Goal: Check status: Check status

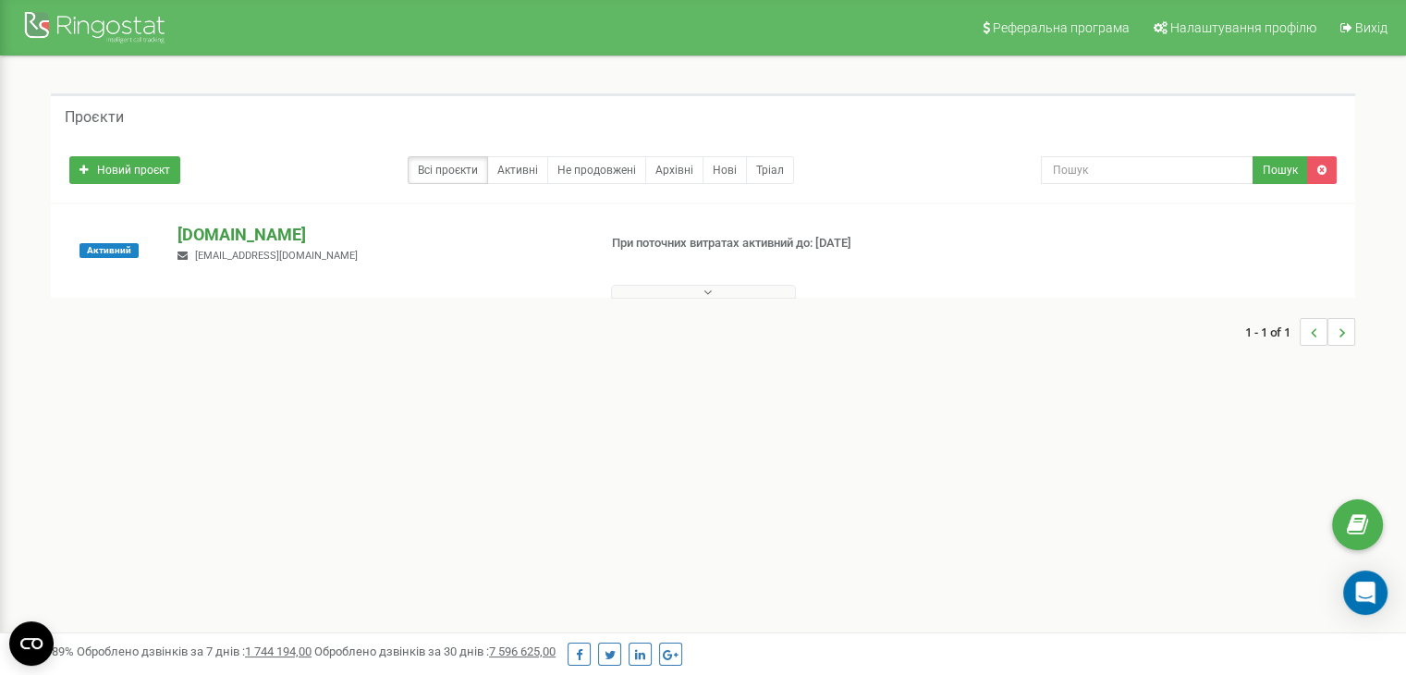
click at [280, 237] on p "[DOMAIN_NAME]" at bounding box center [379, 235] width 404 height 24
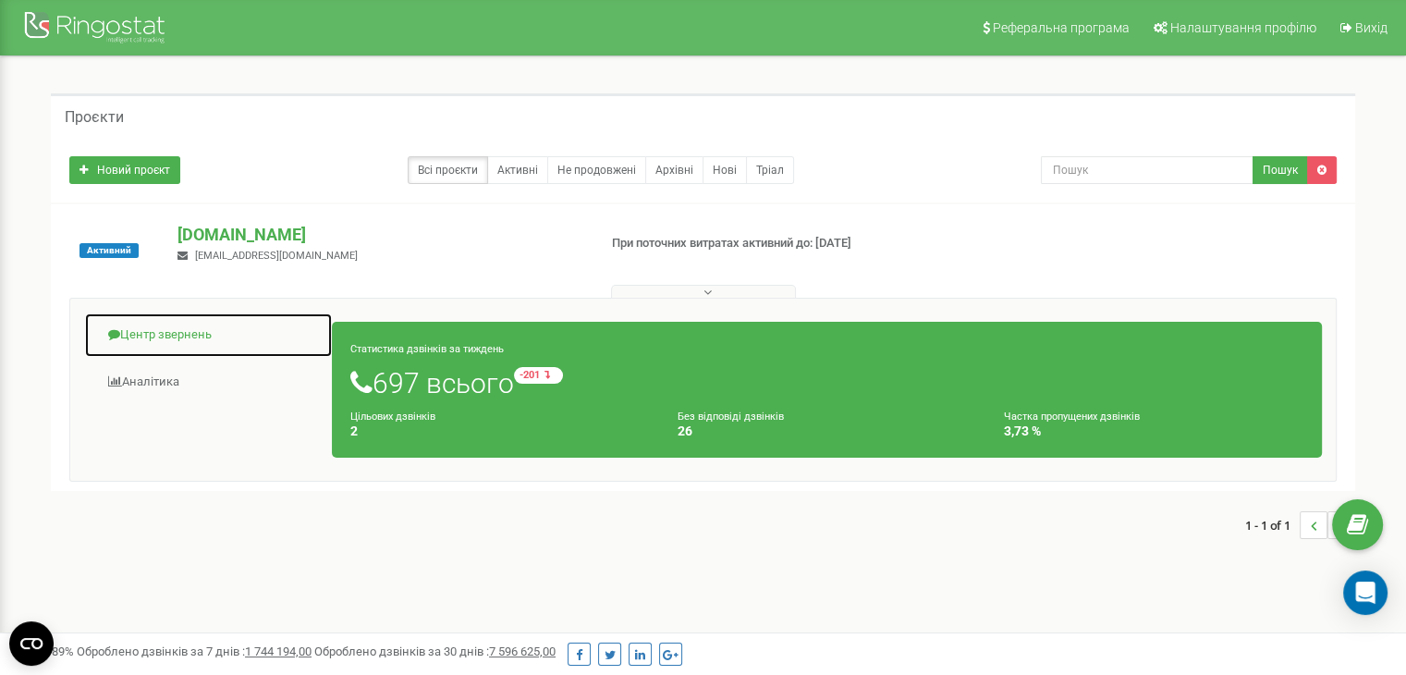
click at [153, 323] on link "Центр звернень" at bounding box center [208, 334] width 249 height 45
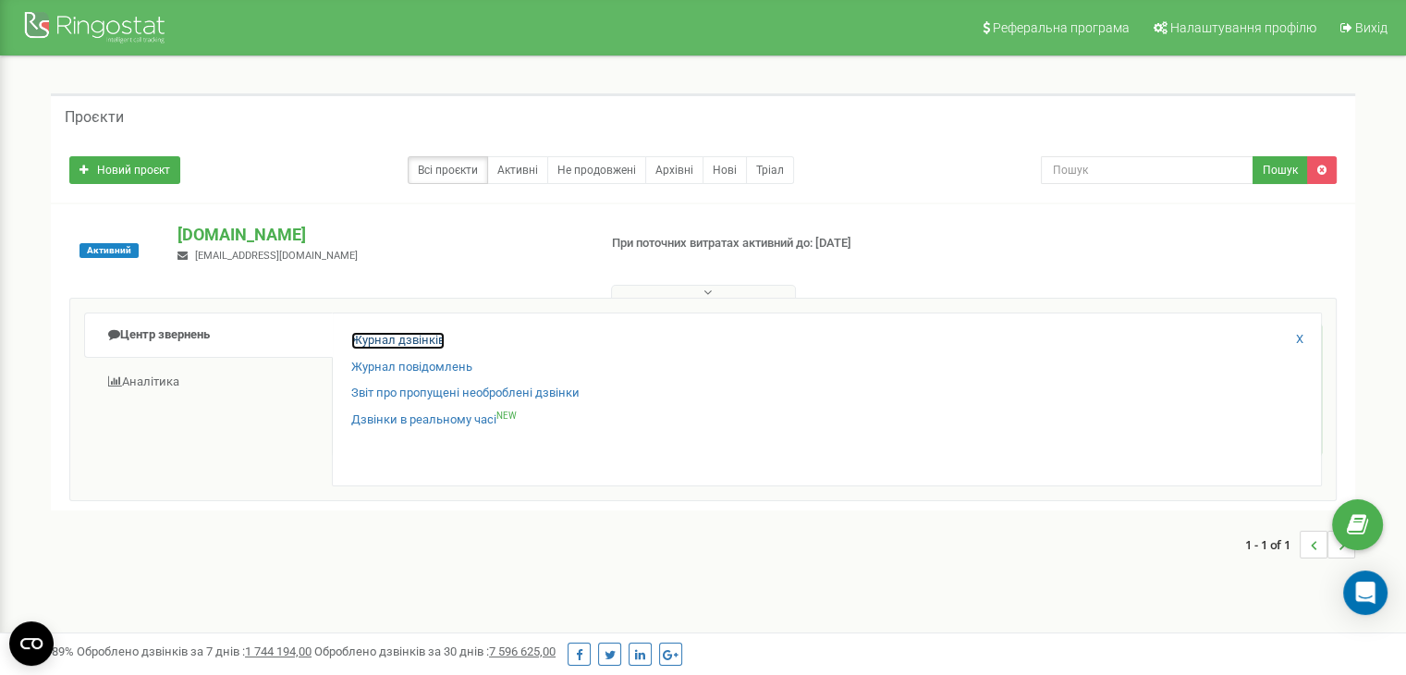
click at [405, 340] on link "Журнал дзвінків" at bounding box center [397, 341] width 93 height 18
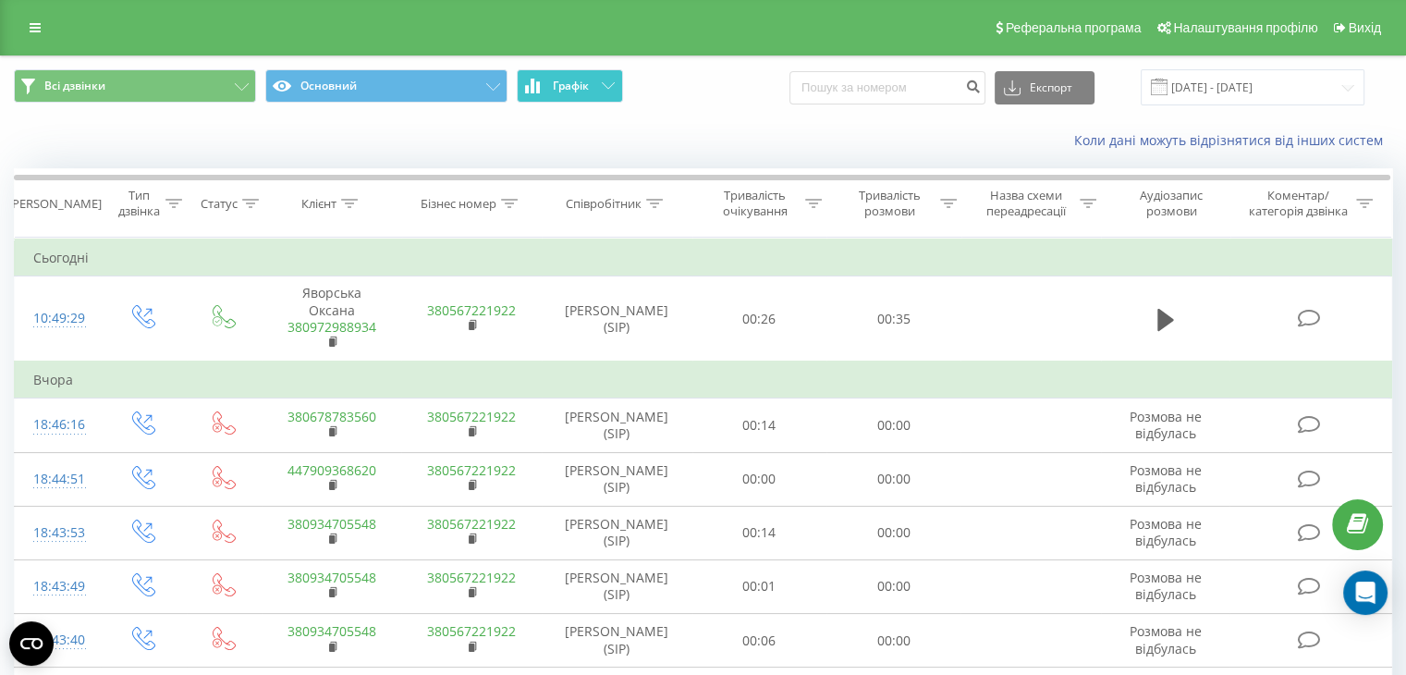
click at [586, 85] on span "Графік" at bounding box center [571, 85] width 36 height 13
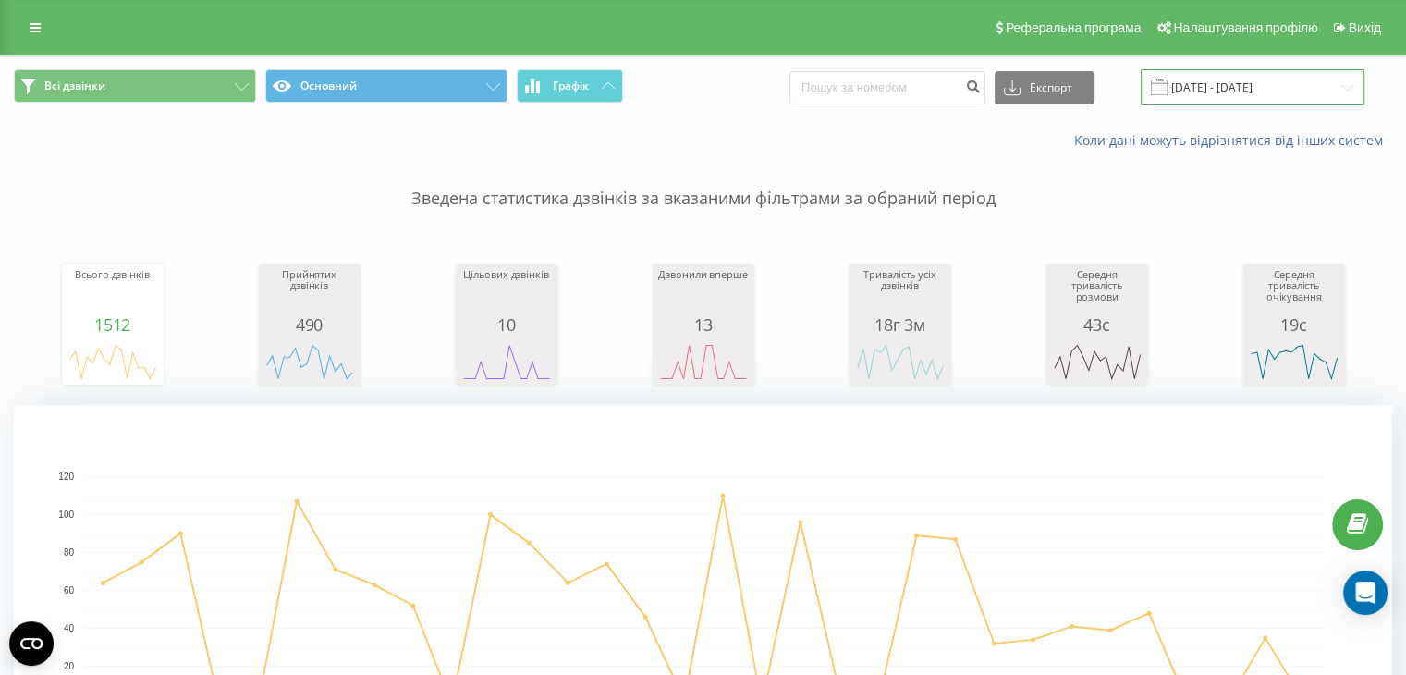
click at [1290, 75] on input "21.08.2025 - 21.09.2025" at bounding box center [1252, 87] width 224 height 36
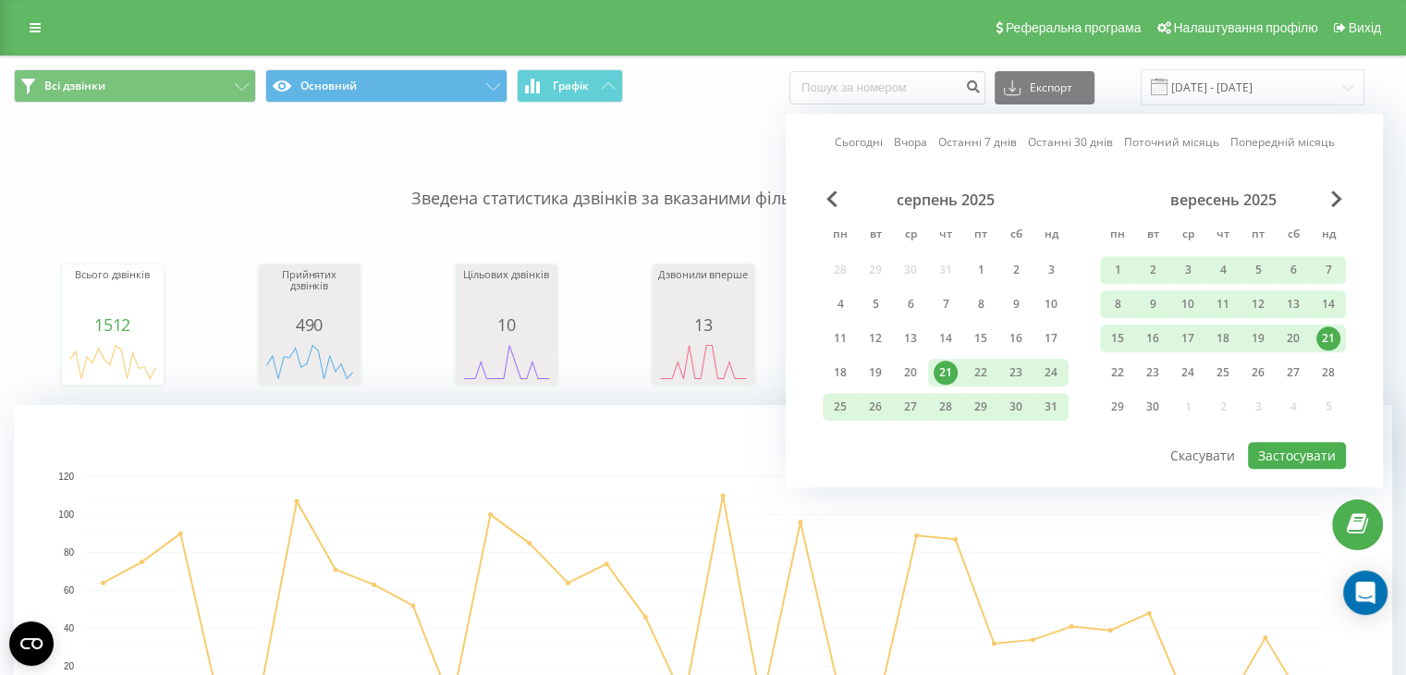
click at [1323, 342] on div "21" at bounding box center [1328, 338] width 24 height 24
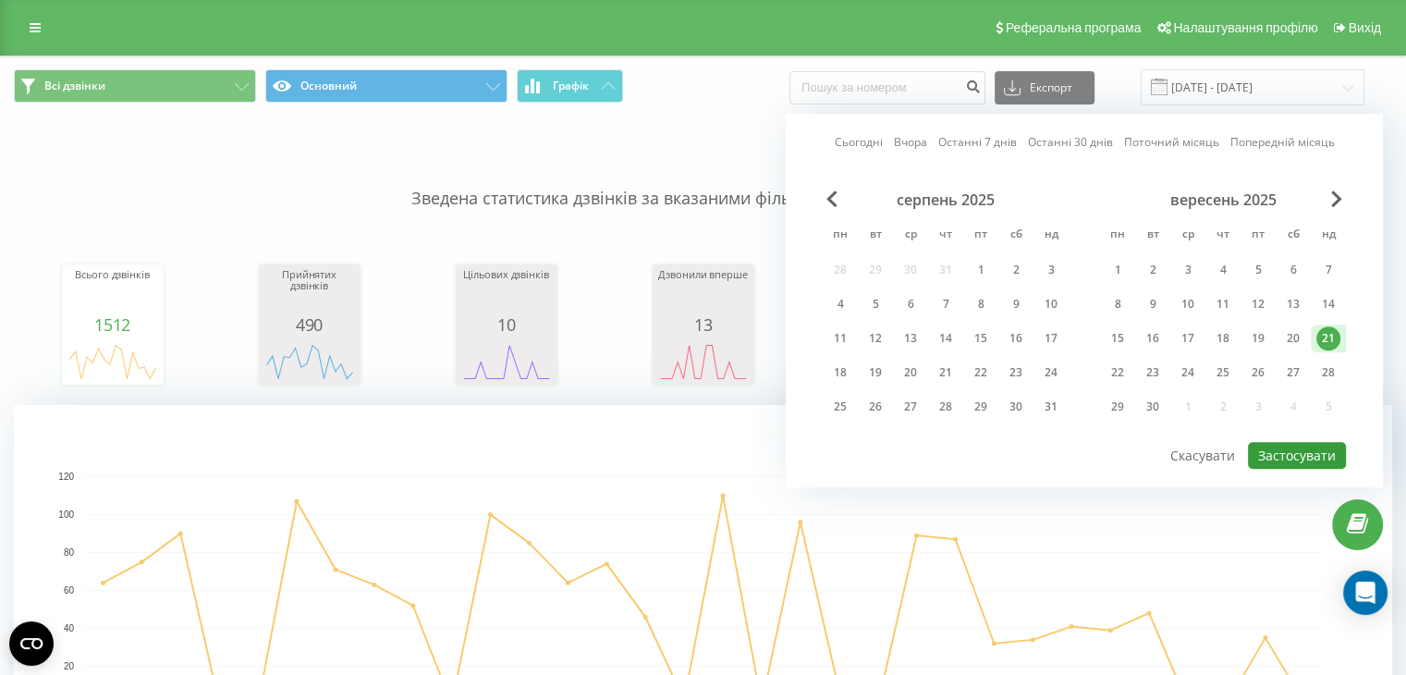
click at [1289, 453] on button "Застосувати" at bounding box center [1297, 455] width 98 height 27
type input "21.09.2025 - 21.09.2025"
